Goal: Obtain resource: Obtain resource

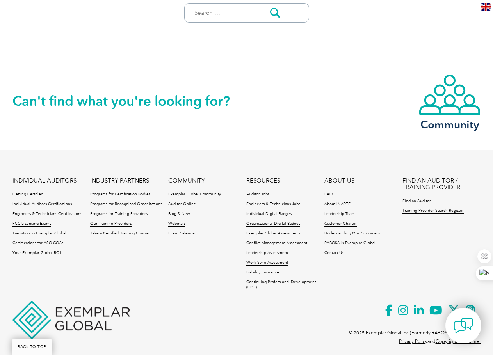
scroll to position [218, 0]
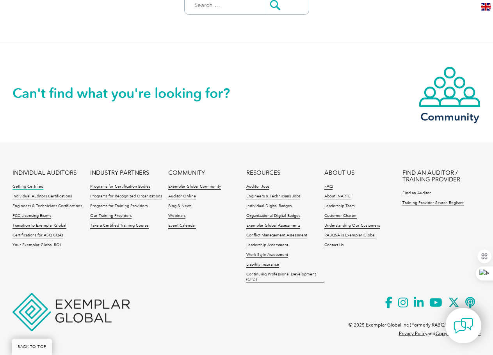
click at [21, 187] on link "Getting Certified" at bounding box center [27, 186] width 31 height 5
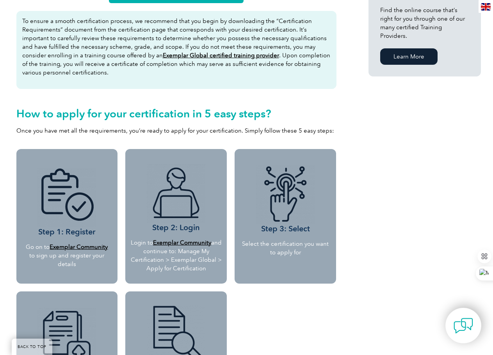
scroll to position [546, 0]
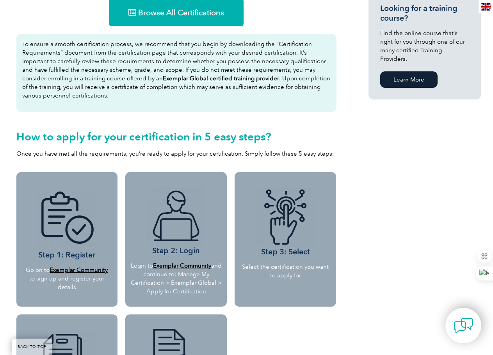
click at [185, 80] on u "Exemplar Global certified training provider" at bounding box center [221, 78] width 116 height 7
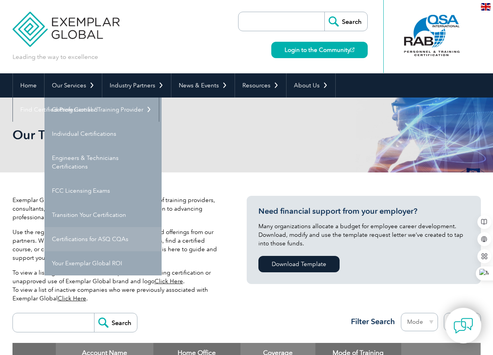
click at [83, 240] on link "Certifications for ASQ CQAs" at bounding box center [102, 239] width 117 height 24
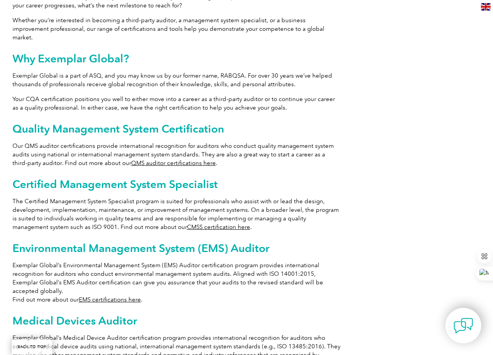
scroll to position [390, 0]
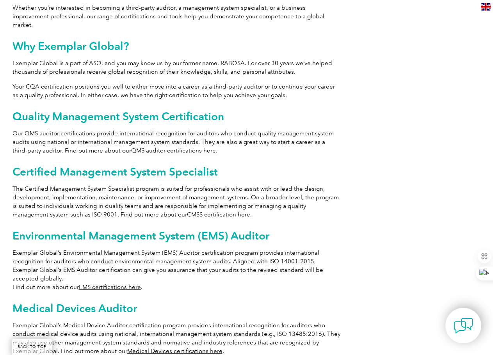
click at [182, 147] on link "QMS auditor certifications here" at bounding box center [173, 150] width 85 height 7
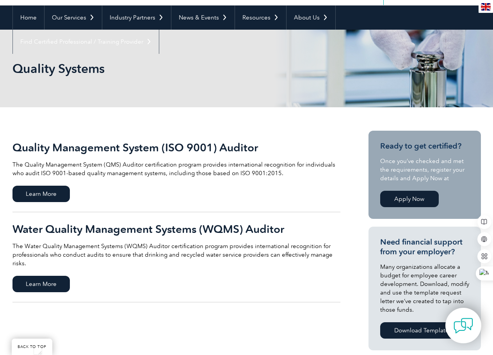
scroll to position [78, 0]
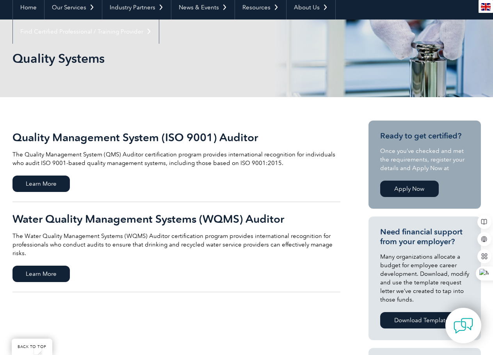
click at [62, 174] on link "Quality Management System (ISO 9001) Auditor The Quality Management System (QMS…" at bounding box center [176, 161] width 328 height 82
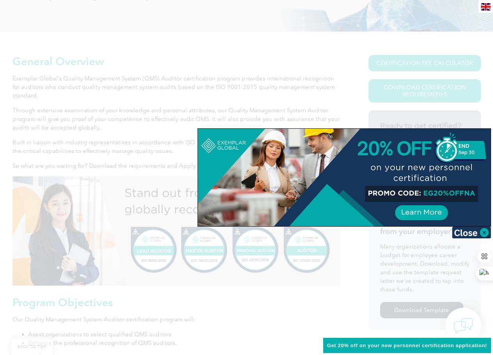
scroll to position [156, 0]
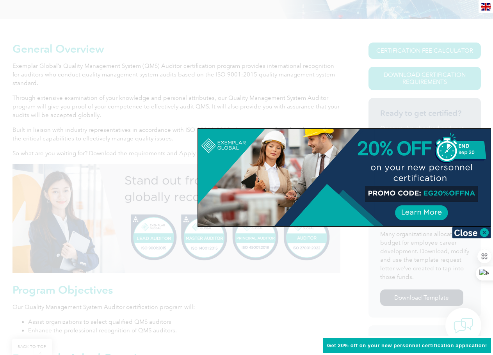
drag, startPoint x: 475, startPoint y: 191, endPoint x: 440, endPoint y: 193, distance: 34.8
click at [440, 193] on div at bounding box center [344, 177] width 292 height 97
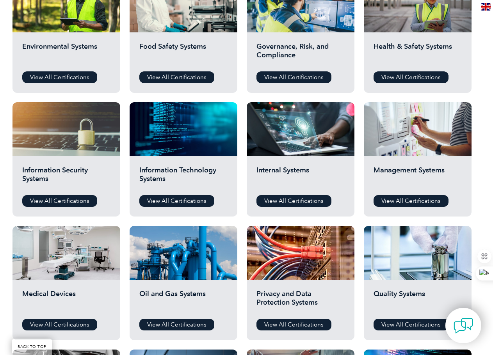
scroll to position [312, 0]
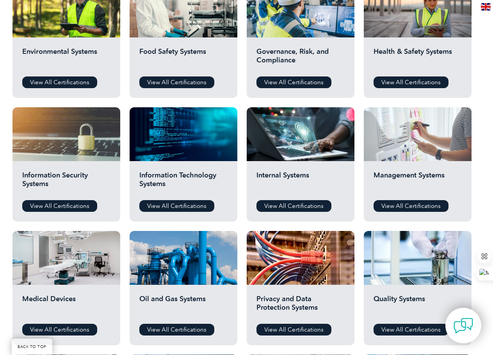
click at [408, 152] on div at bounding box center [417, 134] width 108 height 54
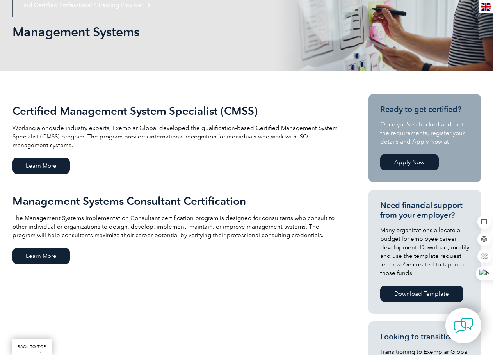
scroll to position [117, 0]
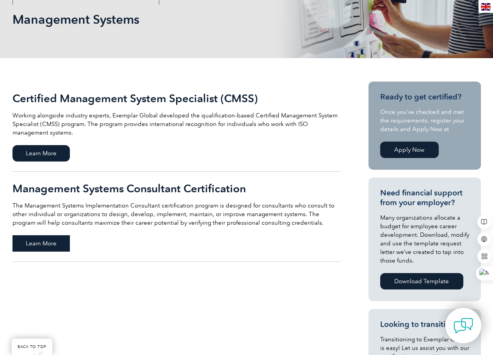
click at [48, 239] on span "Learn More" at bounding box center [40, 243] width 57 height 16
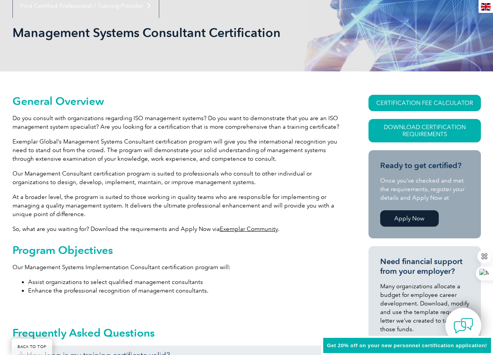
scroll to position [117, 0]
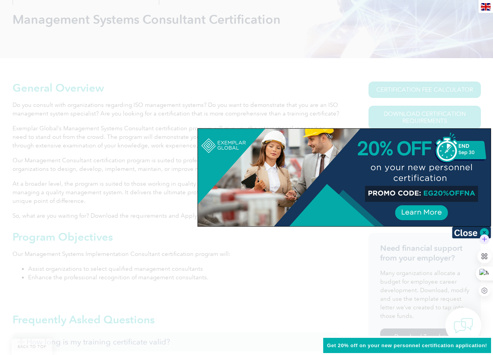
click at [480, 233] on div at bounding box center [484, 239] width 14 height 14
click at [473, 194] on div at bounding box center [344, 177] width 292 height 97
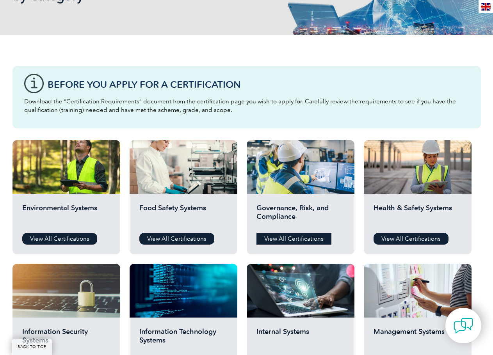
scroll to position [156, 0]
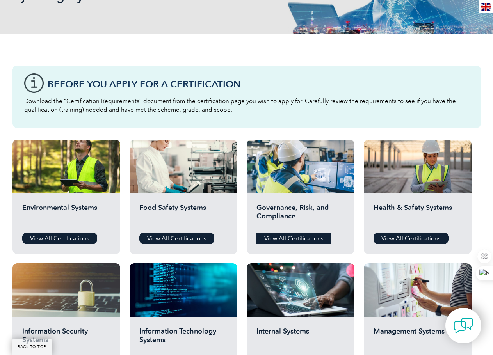
click at [310, 241] on link "View All Certifications" at bounding box center [293, 238] width 75 height 12
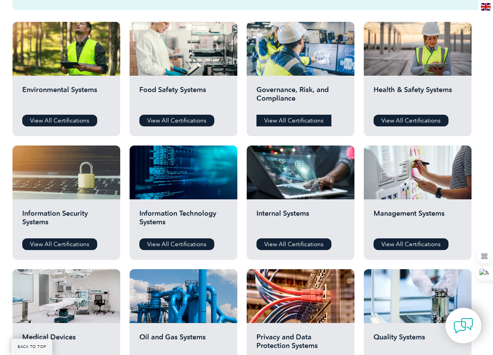
scroll to position [312, 0]
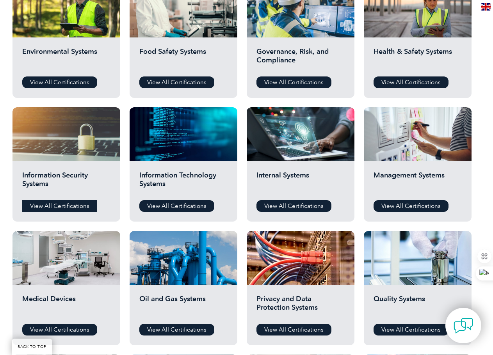
click at [55, 202] on link "View All Certifications" at bounding box center [59, 206] width 75 height 12
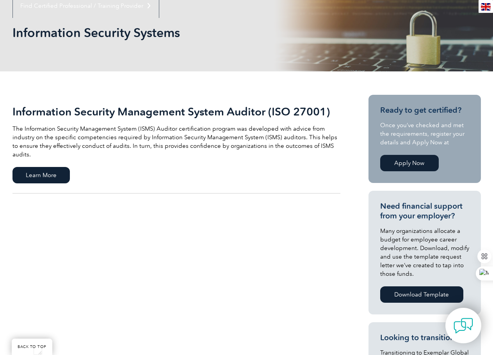
scroll to position [117, 0]
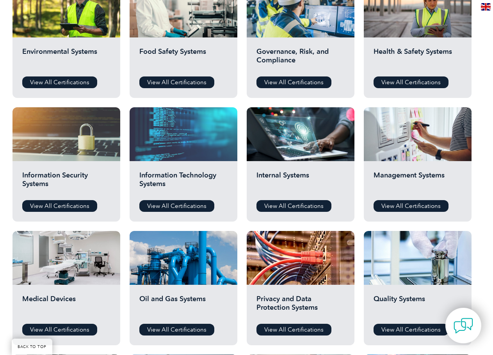
scroll to position [142, 0]
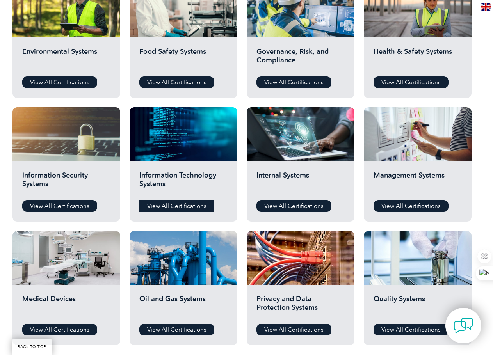
click at [194, 204] on link "View All Certifications" at bounding box center [176, 206] width 75 height 12
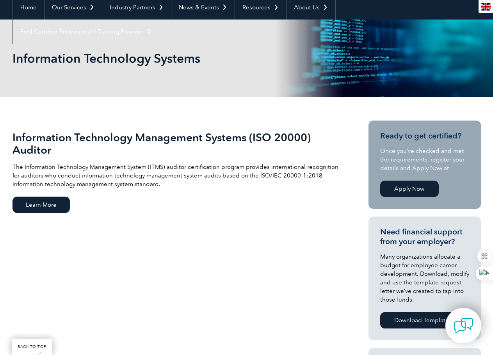
scroll to position [117, 0]
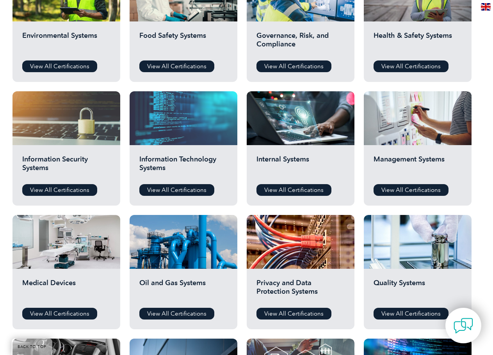
scroll to position [312, 0]
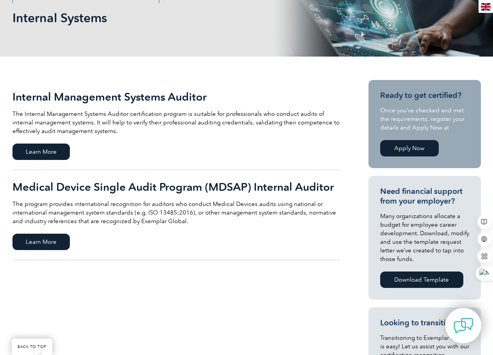
scroll to position [117, 0]
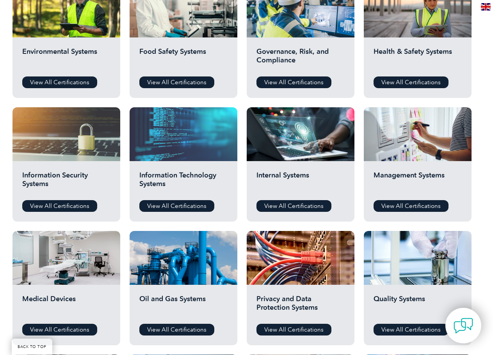
scroll to position [142, 0]
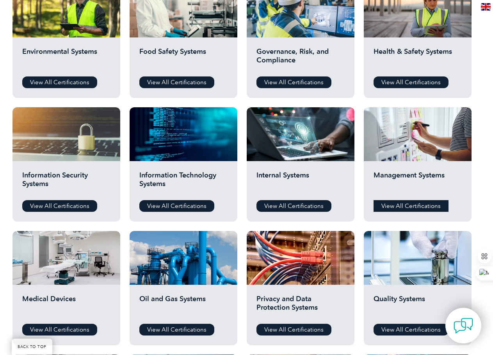
click at [398, 210] on link "View All Certifications" at bounding box center [410, 206] width 75 height 12
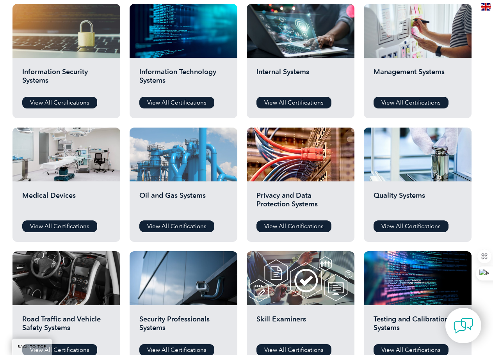
scroll to position [429, 0]
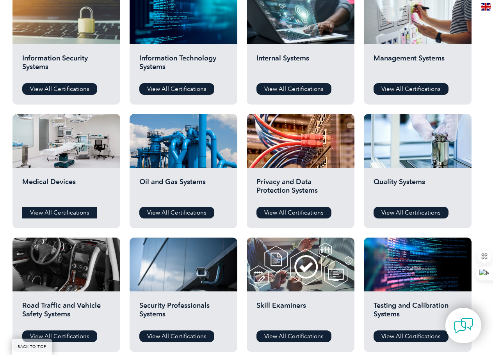
click at [76, 211] on link "View All Certifications" at bounding box center [59, 213] width 75 height 12
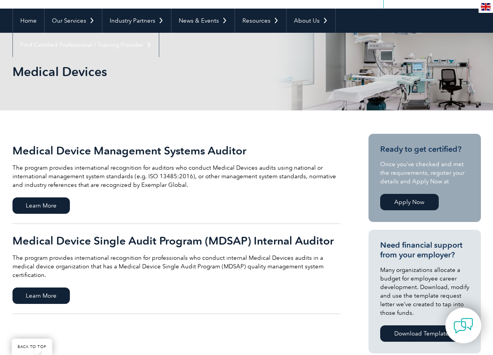
scroll to position [78, 0]
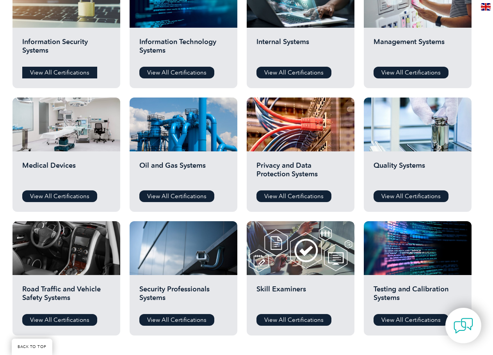
scroll to position [429, 0]
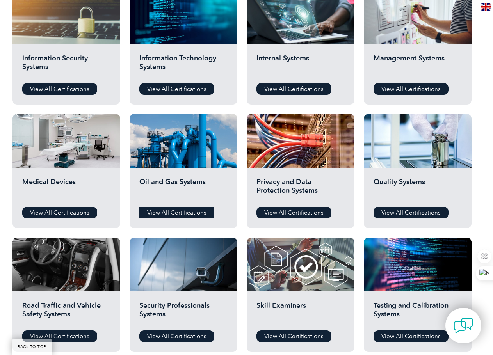
click at [167, 211] on link "View All Certifications" at bounding box center [176, 213] width 75 height 12
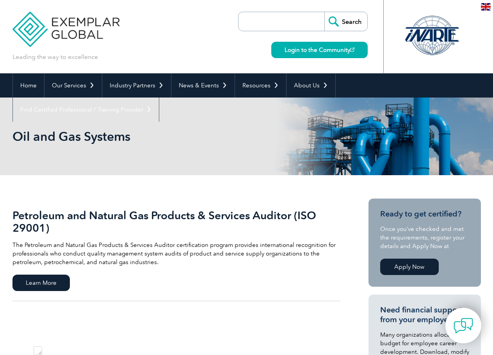
scroll to position [142, 0]
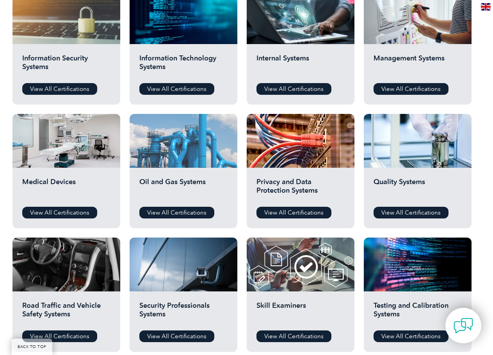
scroll to position [142, 0]
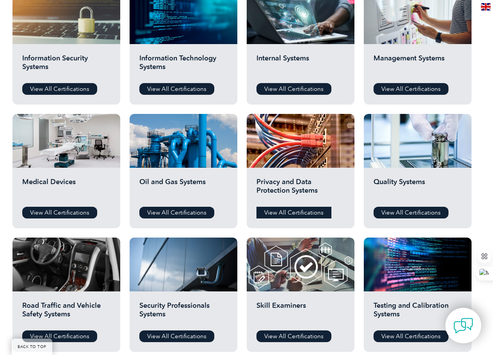
click at [285, 213] on link "View All Certifications" at bounding box center [293, 213] width 75 height 12
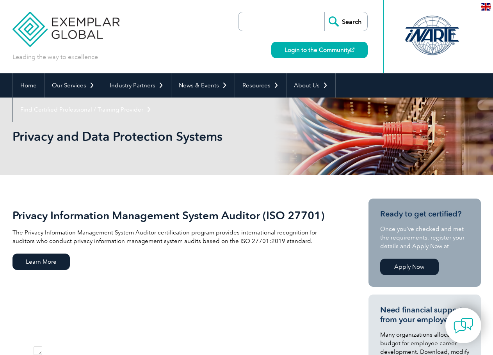
scroll to position [142, 0]
click at [30, 82] on link "Home" at bounding box center [28, 85] width 31 height 24
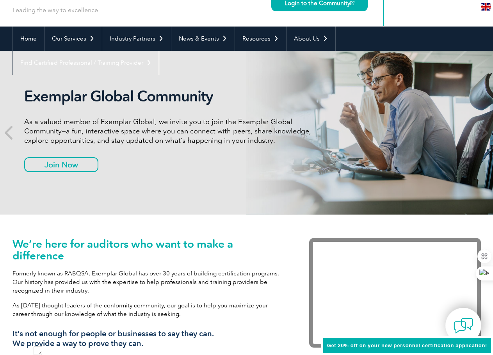
scroll to position [39, 0]
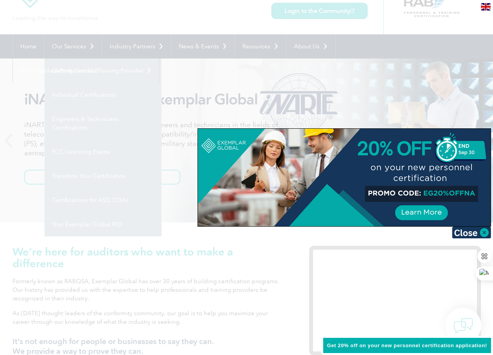
click at [71, 120] on div at bounding box center [246, 177] width 493 height 355
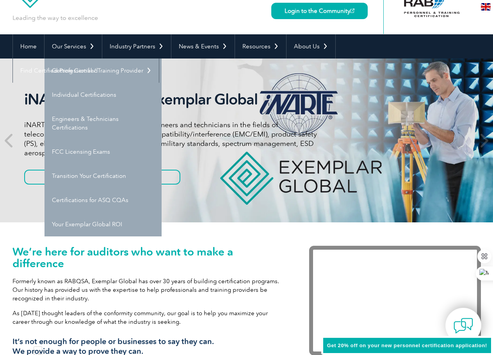
click at [71, 120] on link "Engineers & Technicians Certifications" at bounding box center [102, 123] width 117 height 33
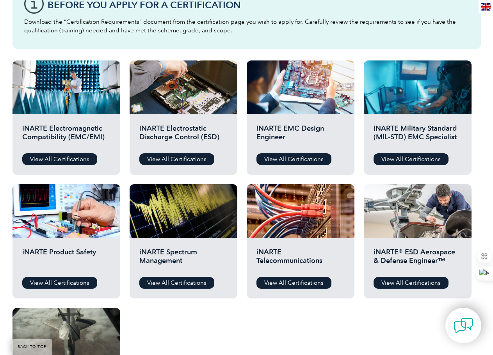
scroll to position [195, 0]
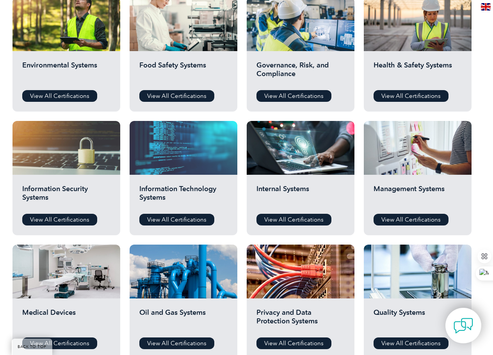
scroll to position [312, 0]
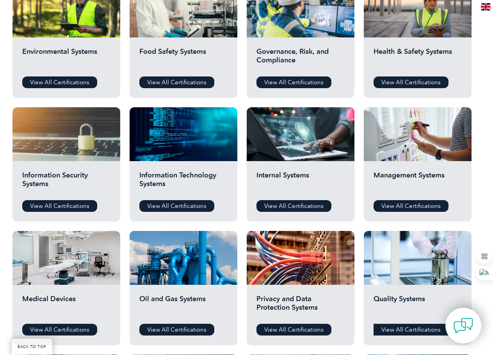
click at [399, 330] on link "View All Certifications" at bounding box center [410, 330] width 75 height 12
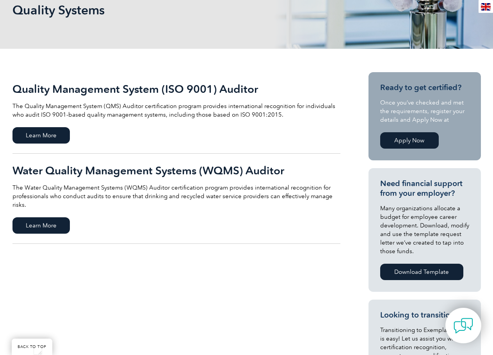
scroll to position [156, 0]
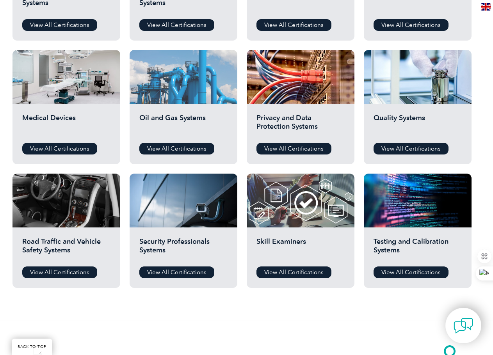
scroll to position [507, 0]
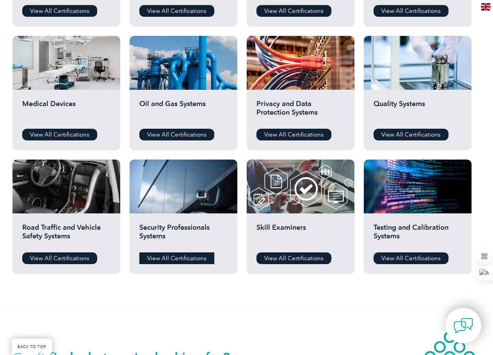
click at [184, 257] on link "View All Certifications" at bounding box center [176, 258] width 75 height 12
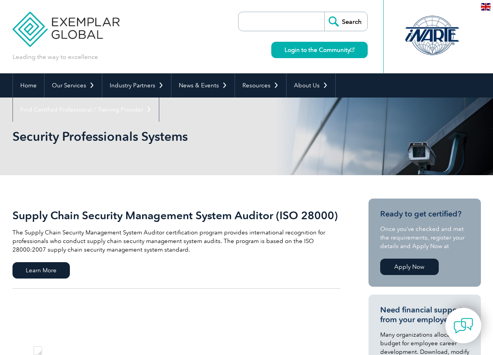
scroll to position [142, 0]
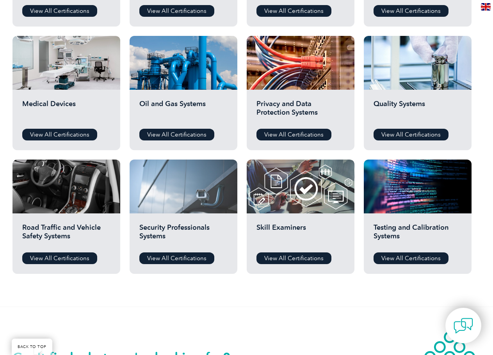
scroll to position [142, 0]
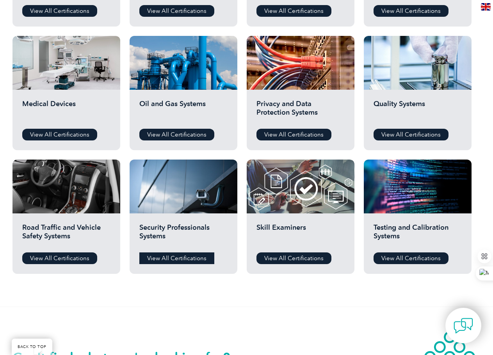
click at [190, 258] on link "View All Certifications" at bounding box center [176, 258] width 75 height 12
click at [307, 260] on link "View All Certifications" at bounding box center [293, 258] width 75 height 12
click at [397, 258] on link "View All Certifications" at bounding box center [410, 258] width 75 height 12
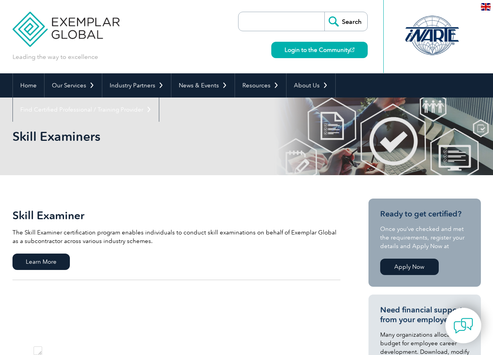
scroll to position [142, 0]
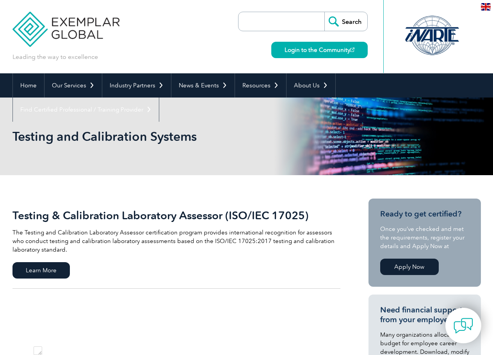
scroll to position [142, 0]
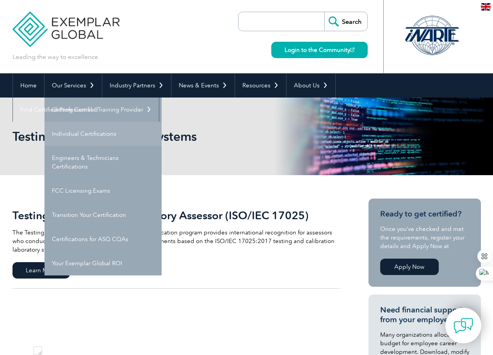
click at [64, 130] on link "Individual Certifications" at bounding box center [102, 134] width 117 height 24
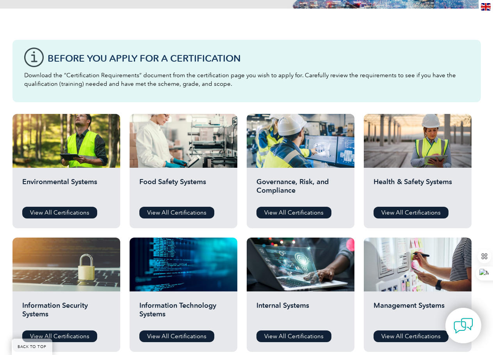
scroll to position [195, 0]
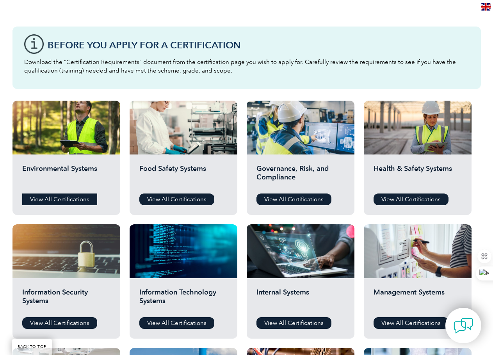
click at [67, 198] on link "View All Certifications" at bounding box center [59, 199] width 75 height 12
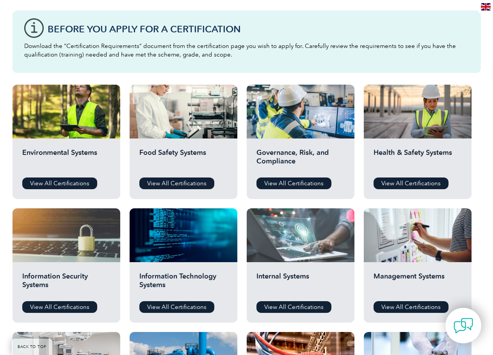
scroll to position [195, 0]
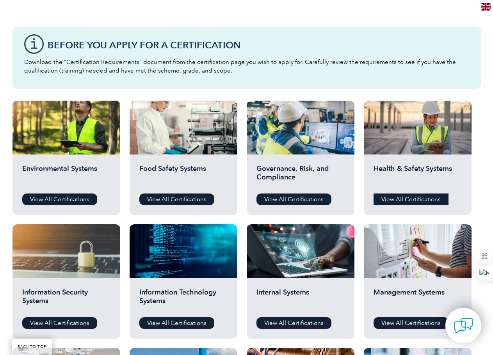
click at [404, 201] on link "View All Certifications" at bounding box center [410, 199] width 75 height 12
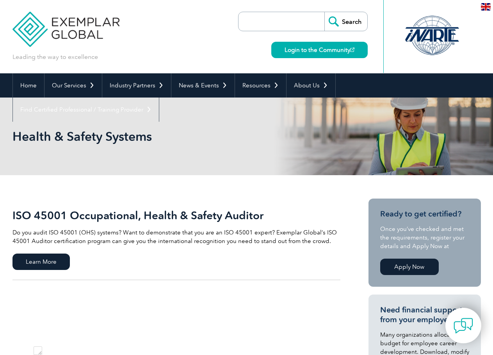
scroll to position [142, 0]
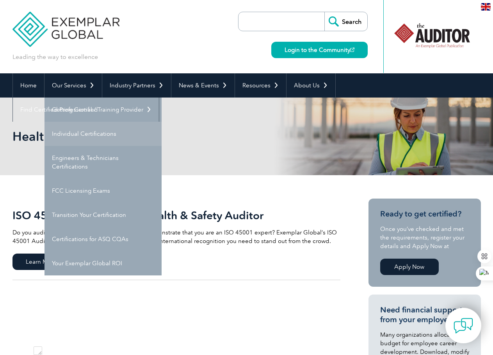
click at [71, 128] on link "Individual Certifications" at bounding box center [102, 134] width 117 height 24
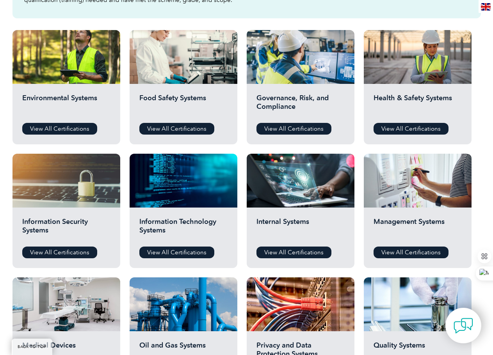
scroll to position [273, 0]
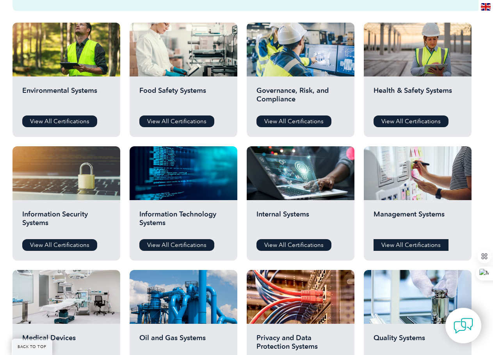
click at [432, 243] on link "View All Certifications" at bounding box center [410, 245] width 75 height 12
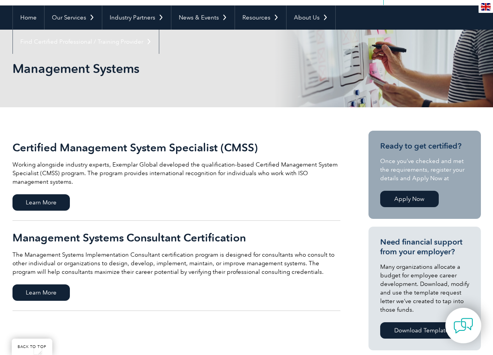
scroll to position [117, 0]
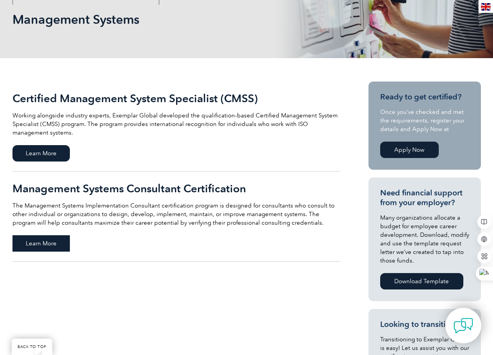
click at [58, 245] on span "Learn More" at bounding box center [40, 243] width 57 height 16
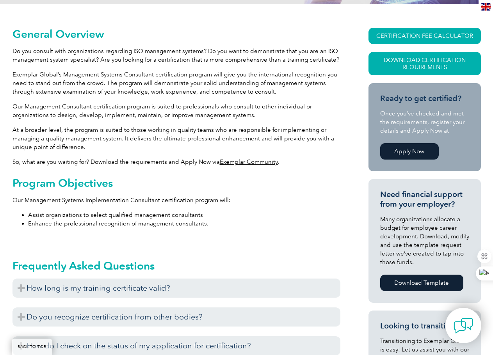
scroll to position [210, 0]
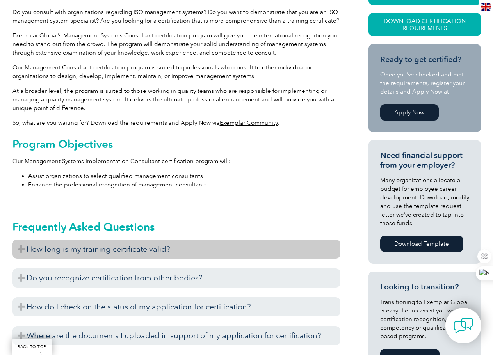
click at [41, 251] on h3 "How long is my training certificate valid?" at bounding box center [176, 248] width 328 height 19
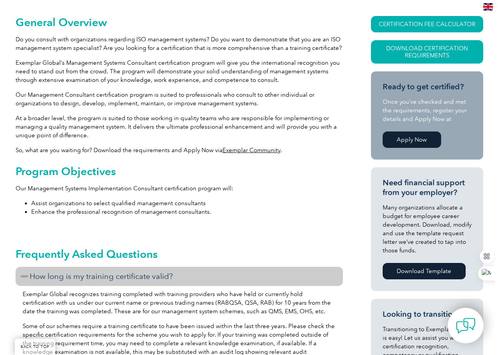
scroll to position [132, 0]
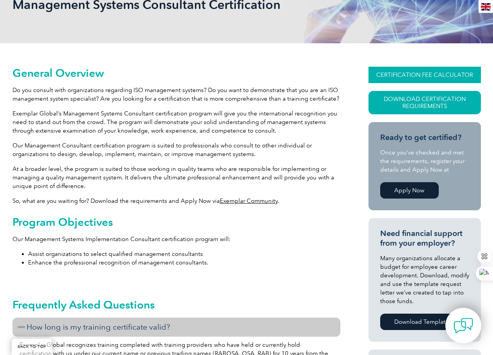
click at [397, 76] on link "CERTIFICATION FEE CALCULATOR" at bounding box center [424, 75] width 112 height 16
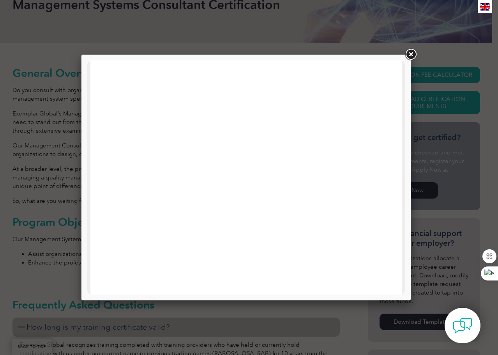
scroll to position [0, 0]
click at [410, 55] on link at bounding box center [411, 55] width 14 height 14
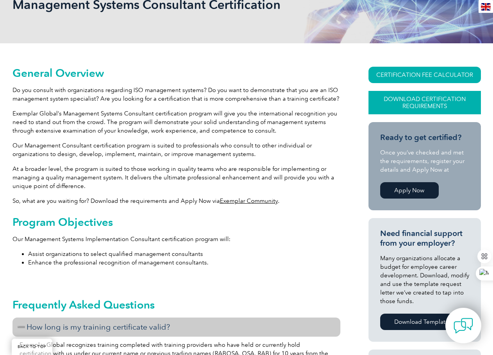
click at [396, 97] on link "Download Certification Requirements" at bounding box center [424, 102] width 112 height 23
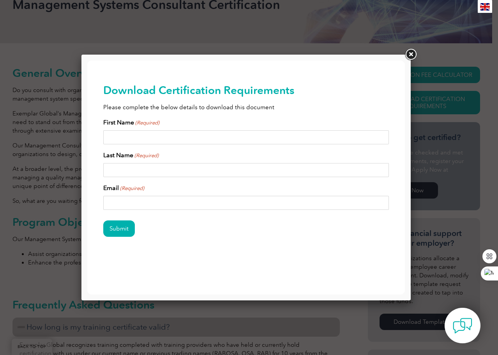
click at [229, 130] on div "First Name (Required)" at bounding box center [246, 131] width 286 height 27
click at [205, 131] on input "First Name (Required)" at bounding box center [246, 137] width 286 height 14
type input "[PERSON_NAME]"
type input "Miles"
type input "[EMAIL_ADDRESS][DOMAIN_NAME]"
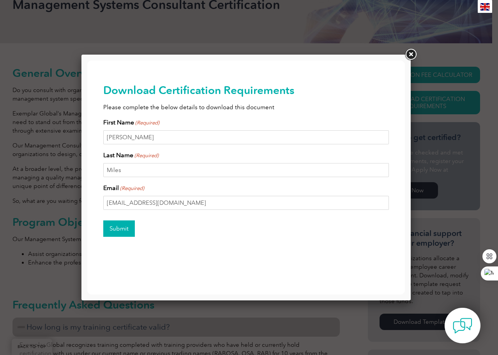
click at [128, 228] on input "Submit" at bounding box center [119, 228] width 32 height 16
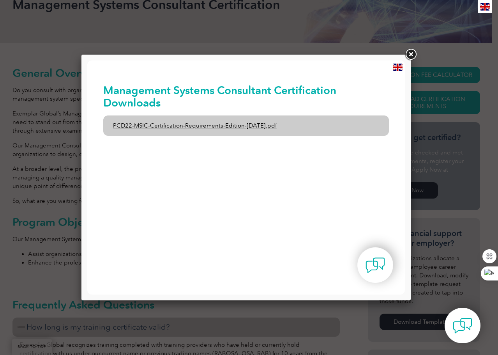
click at [222, 126] on link "PCD22-MSIC-Certification-Requirements-Edition-[DATE].pdf" at bounding box center [246, 125] width 286 height 20
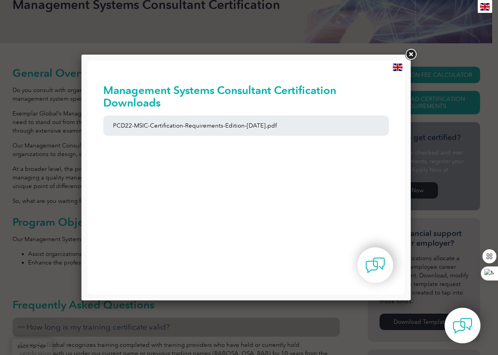
click at [410, 56] on link at bounding box center [411, 55] width 14 height 14
